Goal: Task Accomplishment & Management: Manage account settings

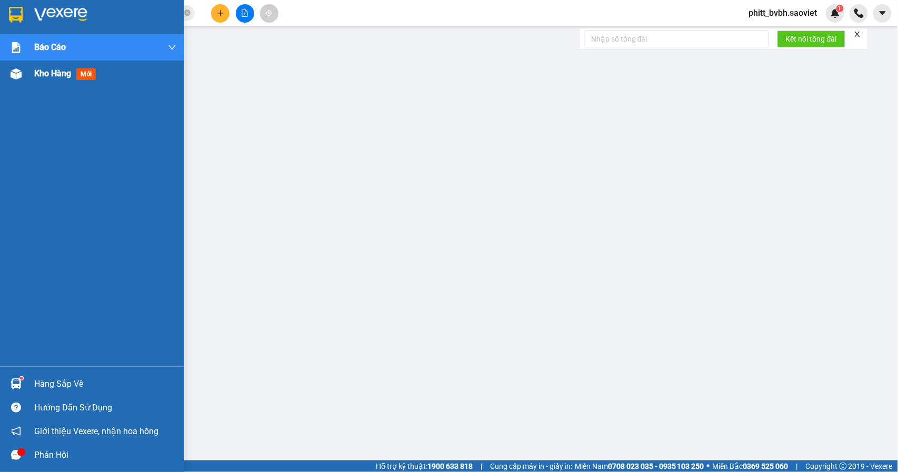
click at [51, 76] on span "Kho hàng" at bounding box center [52, 73] width 37 height 10
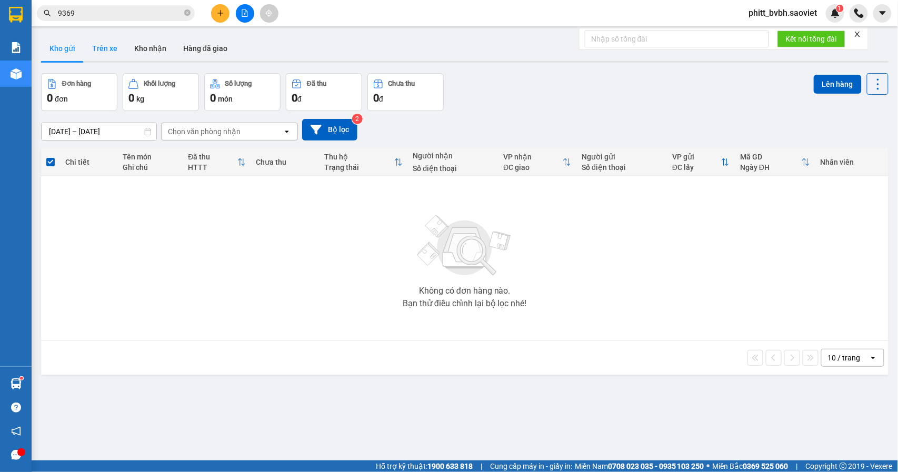
click at [121, 47] on button "Trên xe" at bounding box center [105, 48] width 42 height 25
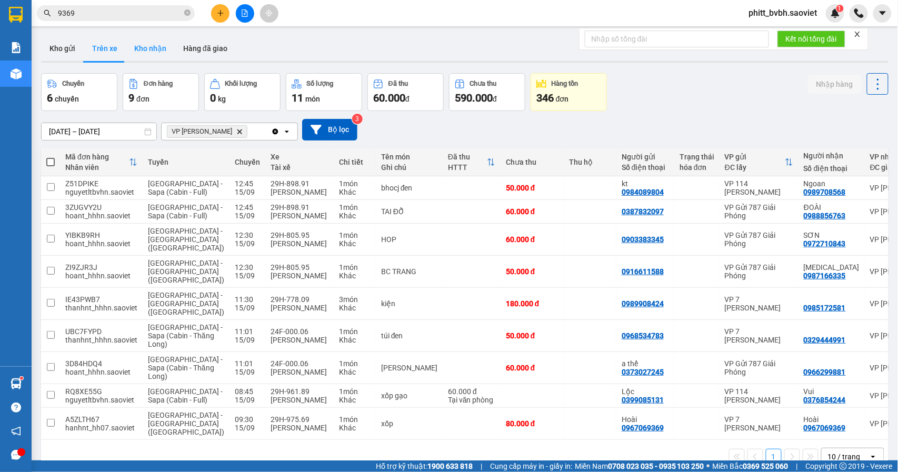
click at [149, 55] on button "Kho nhận" at bounding box center [150, 48] width 49 height 25
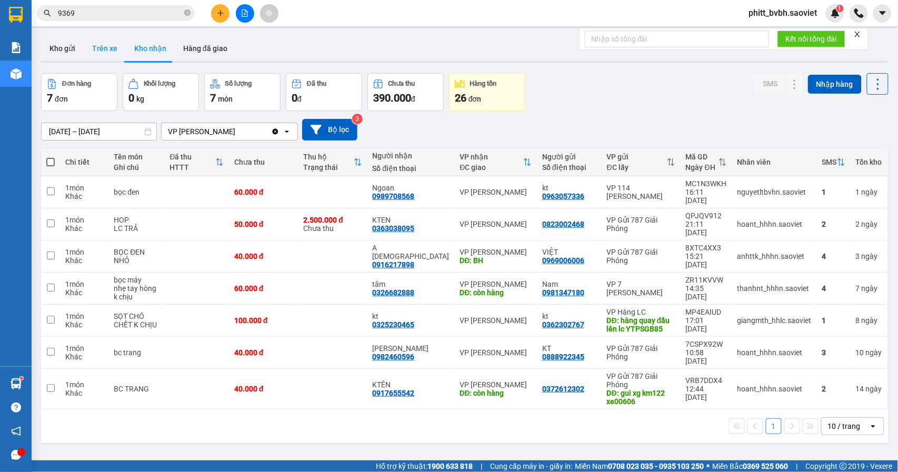
click at [111, 49] on button "Trên xe" at bounding box center [105, 48] width 42 height 25
type input "[DATE] – [DATE]"
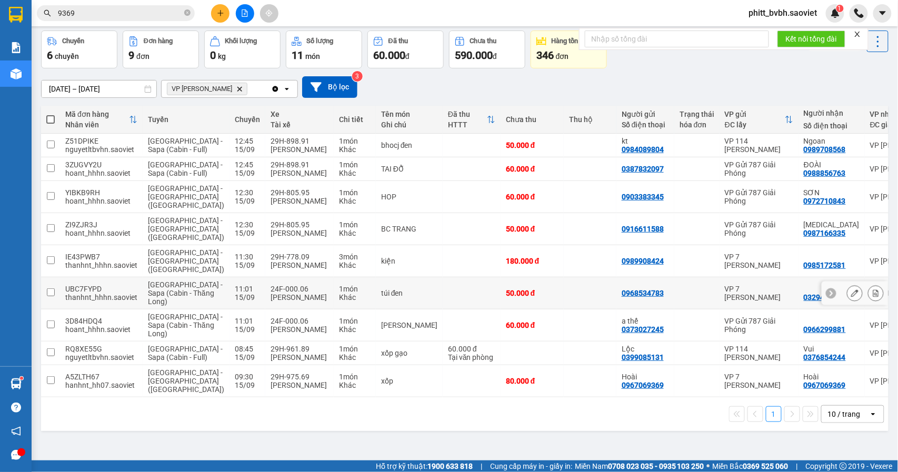
scroll to position [55, 0]
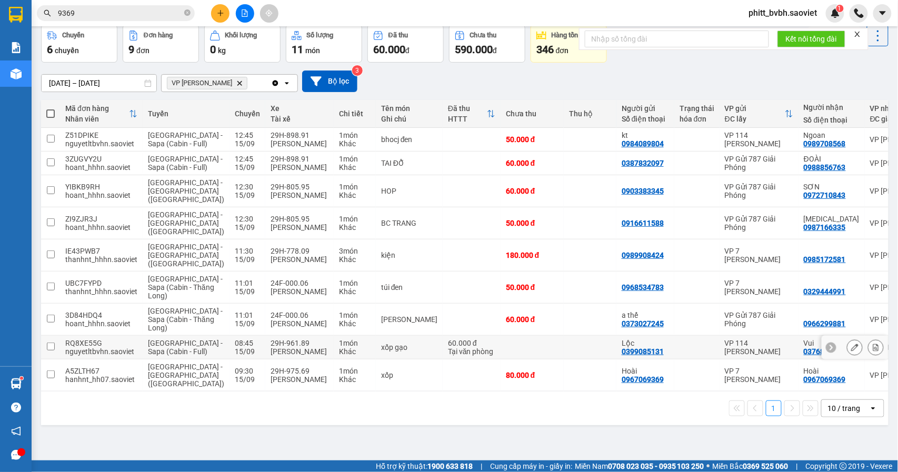
drag, startPoint x: 467, startPoint y: 375, endPoint x: 808, endPoint y: 172, distance: 397.0
click at [501, 360] on td at bounding box center [532, 348] width 63 height 24
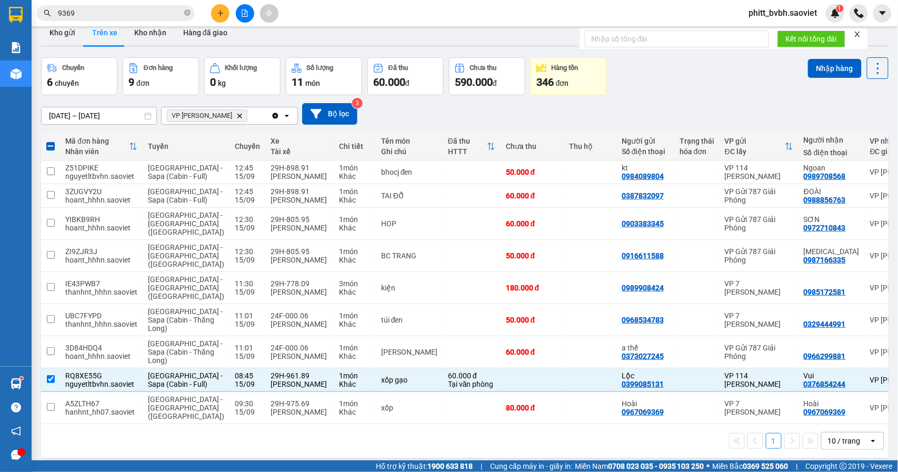
scroll to position [0, 0]
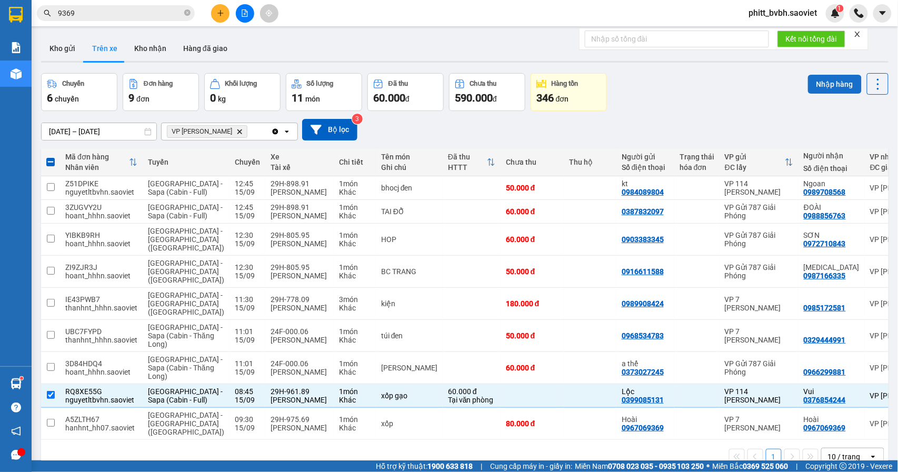
click at [826, 85] on button "Nhập hàng" at bounding box center [835, 84] width 54 height 19
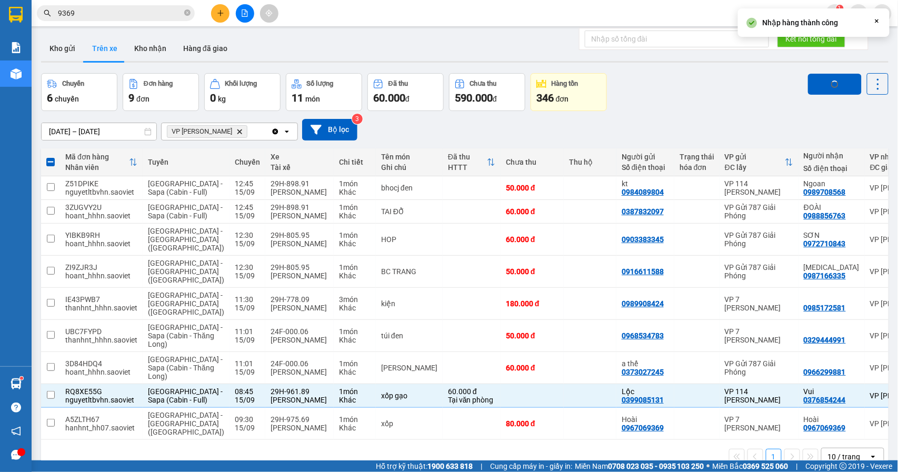
checkbox input "false"
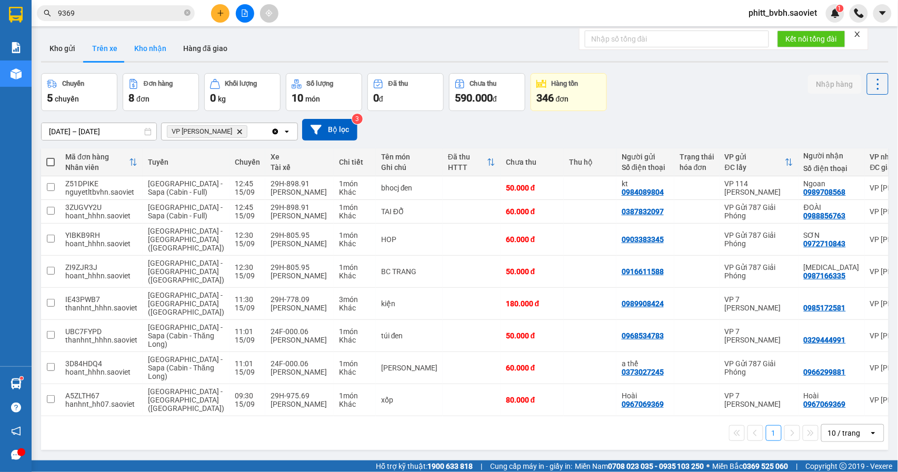
click at [153, 46] on button "Kho nhận" at bounding box center [150, 48] width 49 height 25
type input "[DATE] – [DATE]"
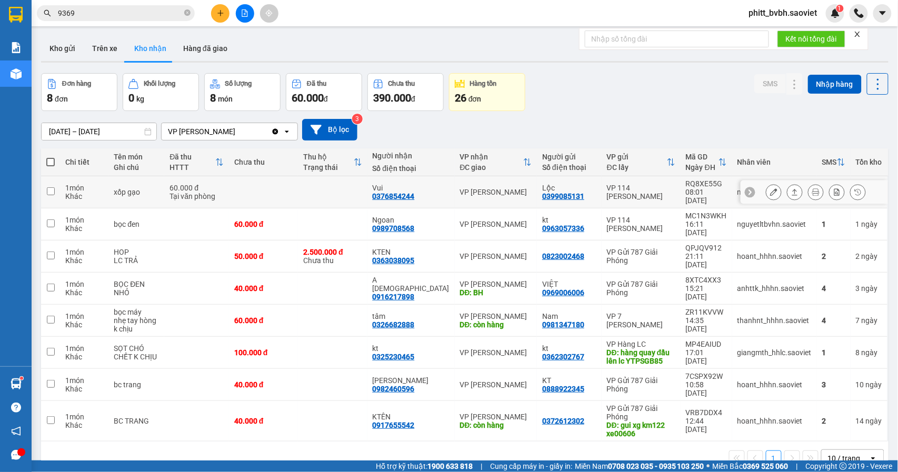
click at [285, 189] on td at bounding box center [263, 192] width 69 height 32
checkbox input "true"
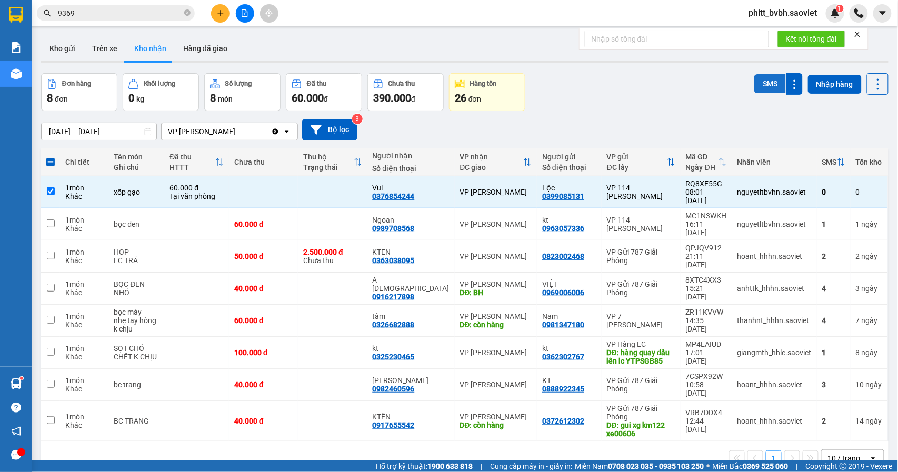
click at [763, 85] on button "SMS" at bounding box center [770, 83] width 32 height 19
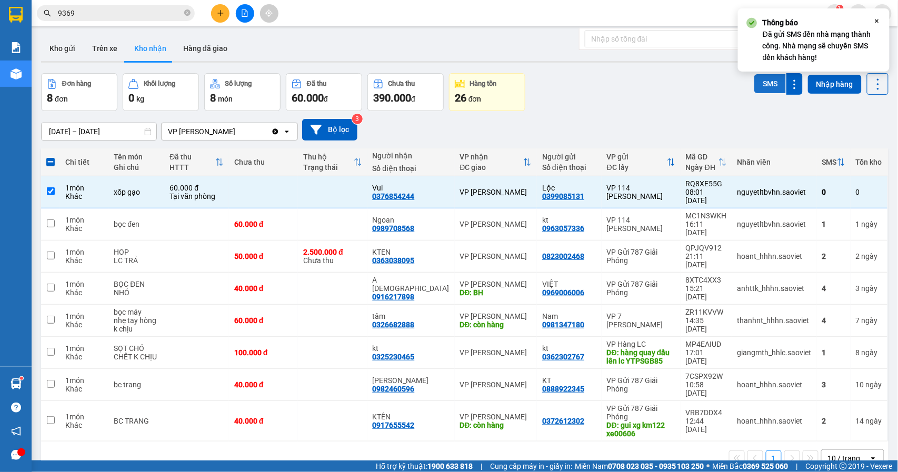
click at [763, 85] on button "SMS" at bounding box center [770, 83] width 32 height 19
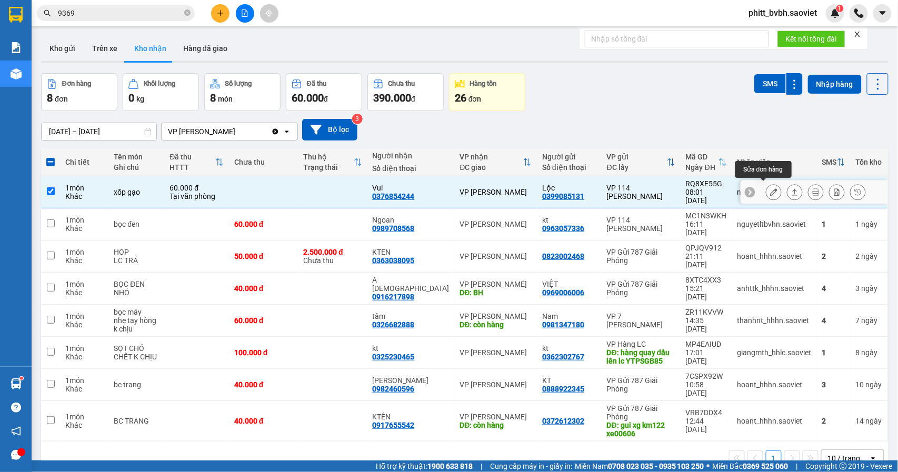
click at [685, 276] on tbody "1 món Khác xốp gạo 60.000 đ Tại văn phòng Vui 0376854244 VP [GEOGRAPHIC_DATA] 0…" at bounding box center [464, 308] width 847 height 265
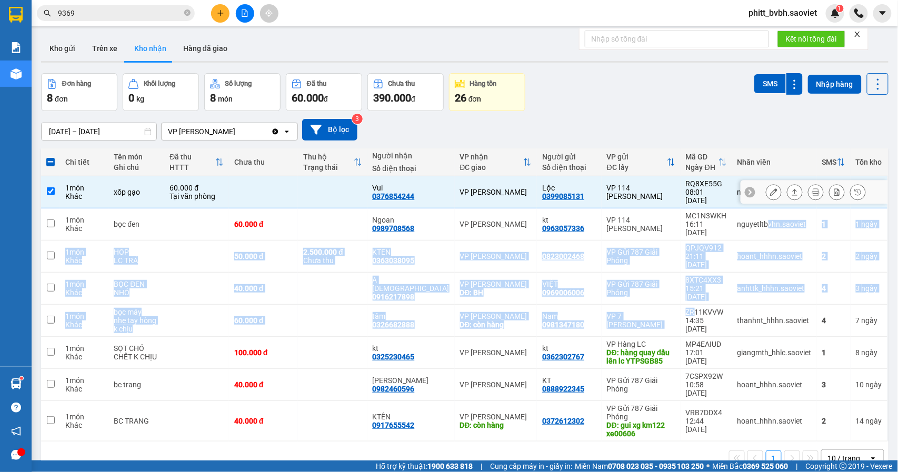
click at [770, 192] on icon at bounding box center [773, 191] width 7 height 7
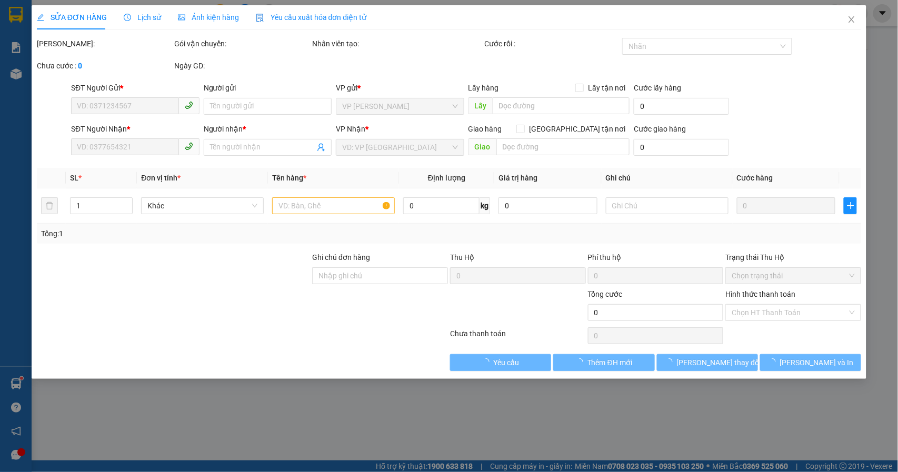
type input "0399085131"
type input "Lộc"
type input "0376854244"
type input "Vui"
type input "60.000"
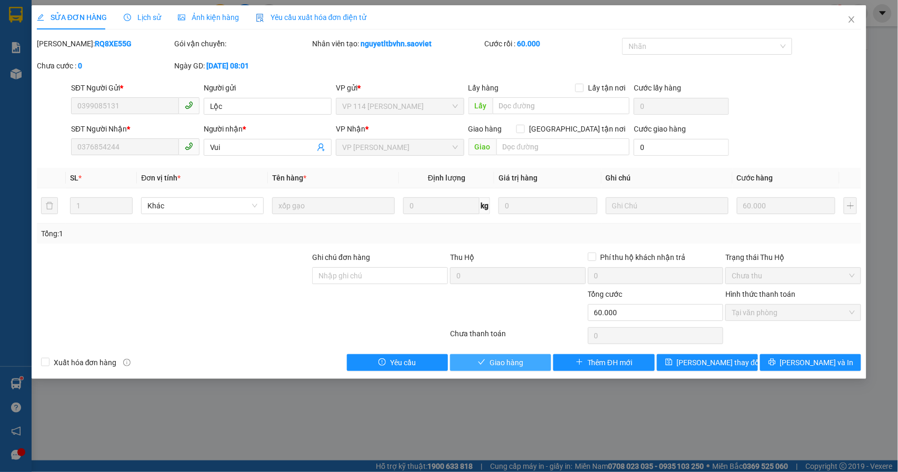
click at [535, 365] on button "Giao hàng" at bounding box center [500, 362] width 101 height 17
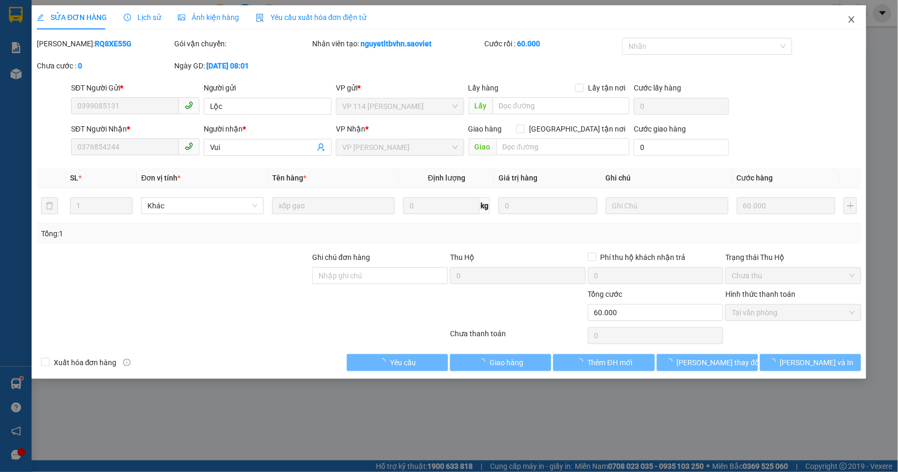
click at [855, 21] on icon "close" at bounding box center [851, 19] width 8 height 8
